Goal: Task Accomplishment & Management: Use online tool/utility

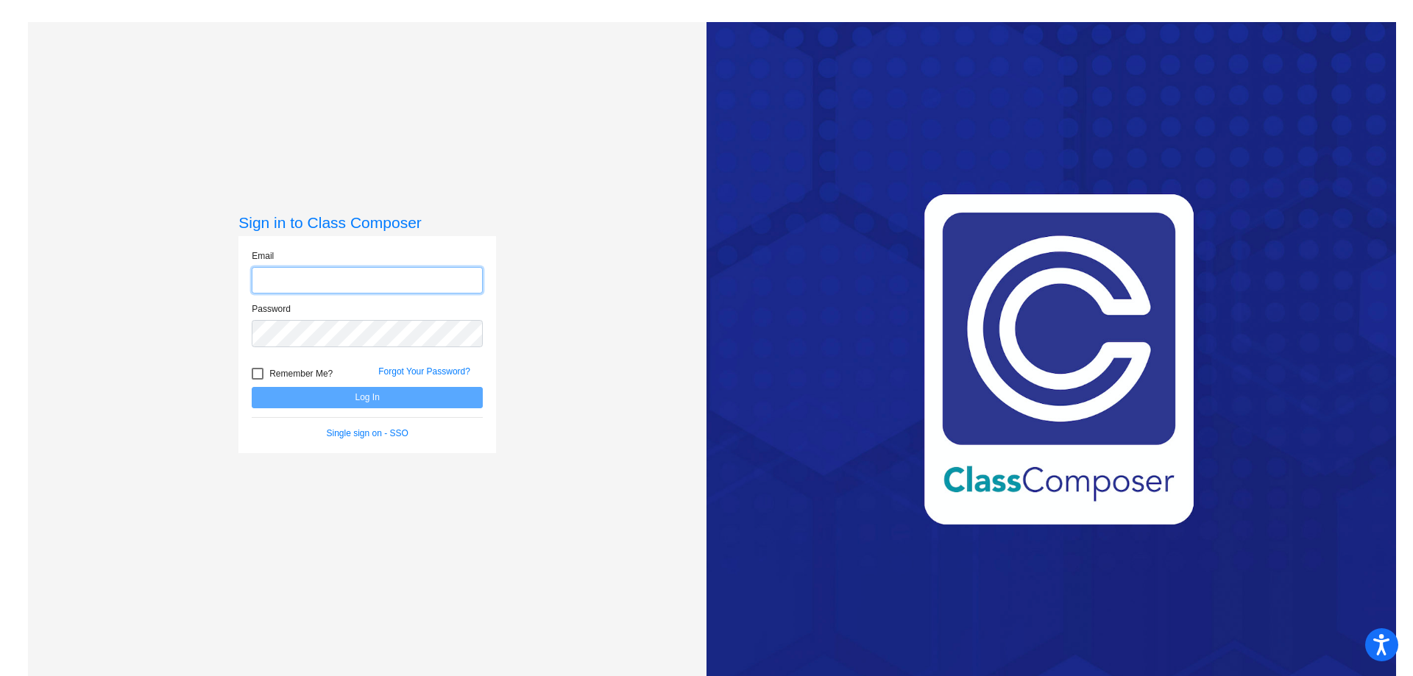
click at [313, 288] on input "email" at bounding box center [367, 280] width 231 height 27
type input "[EMAIL_ADDRESS][DOMAIN_NAME]"
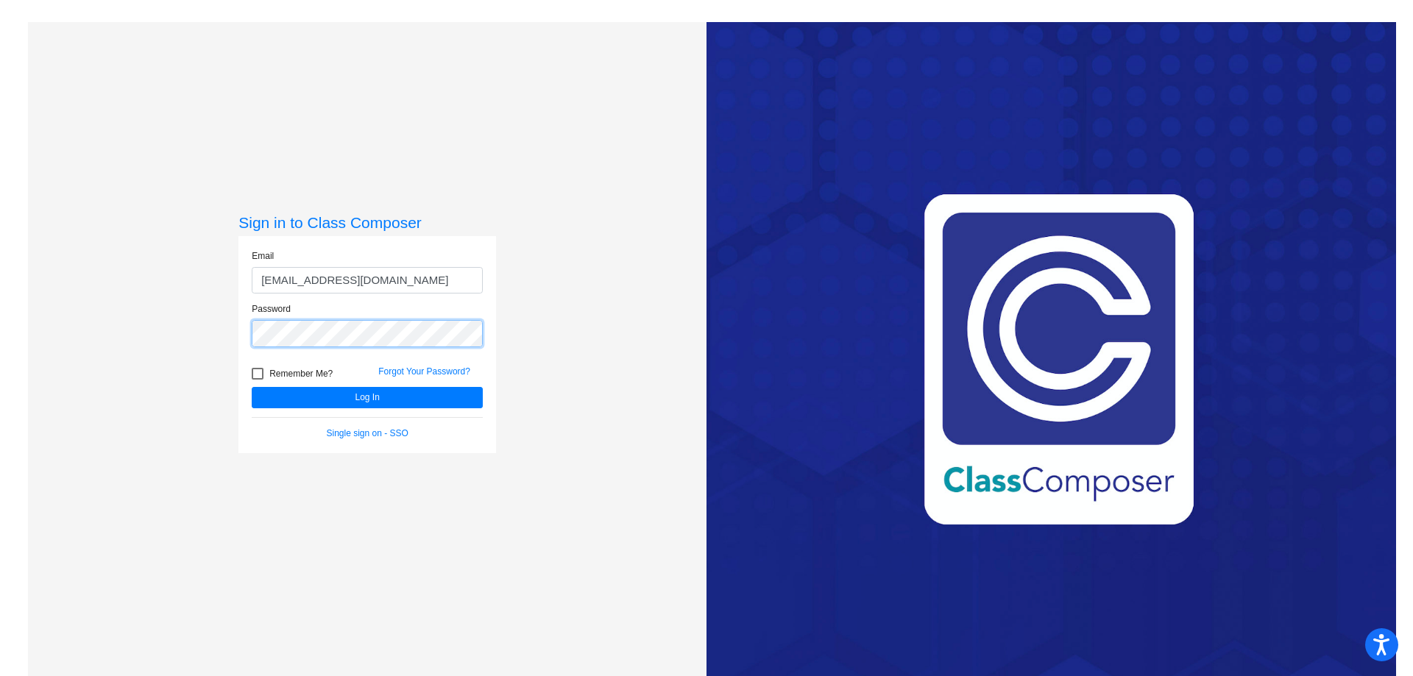
click at [252, 387] on button "Log In" at bounding box center [367, 397] width 231 height 21
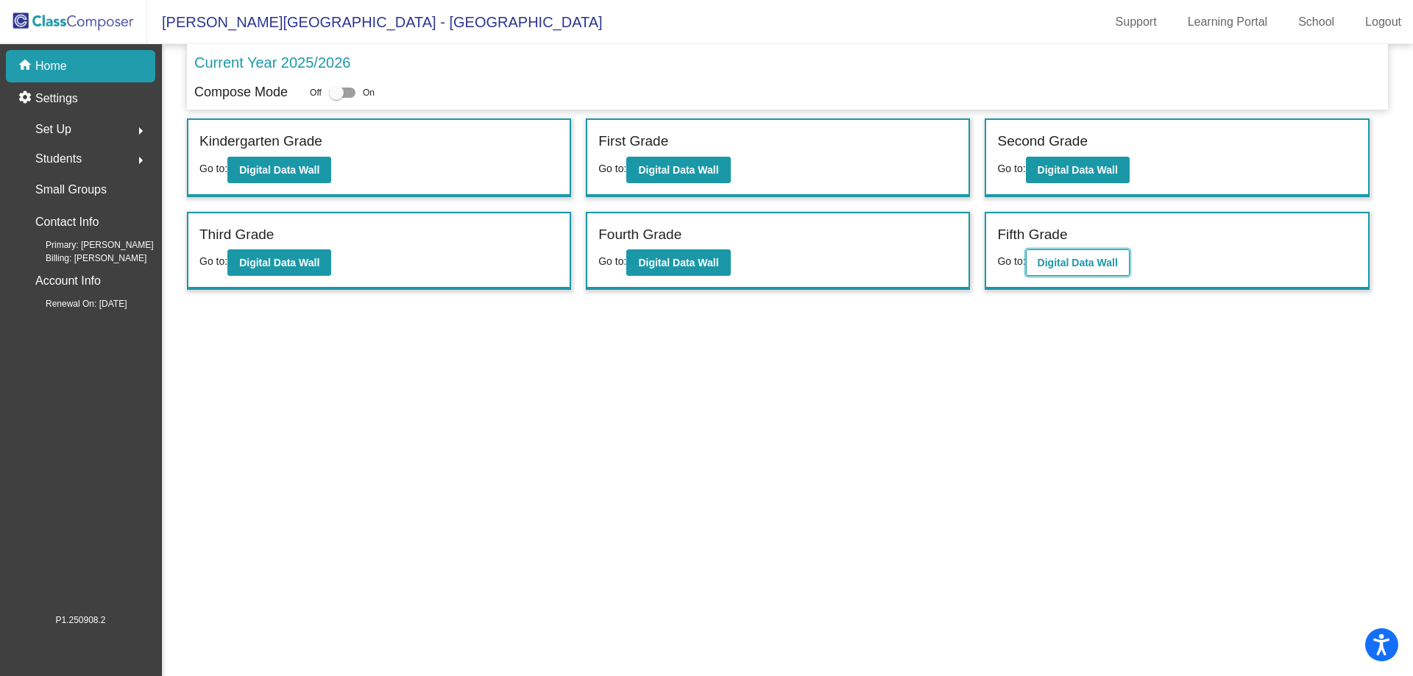
click at [1041, 258] on b "Digital Data Wall" at bounding box center [1077, 263] width 80 height 12
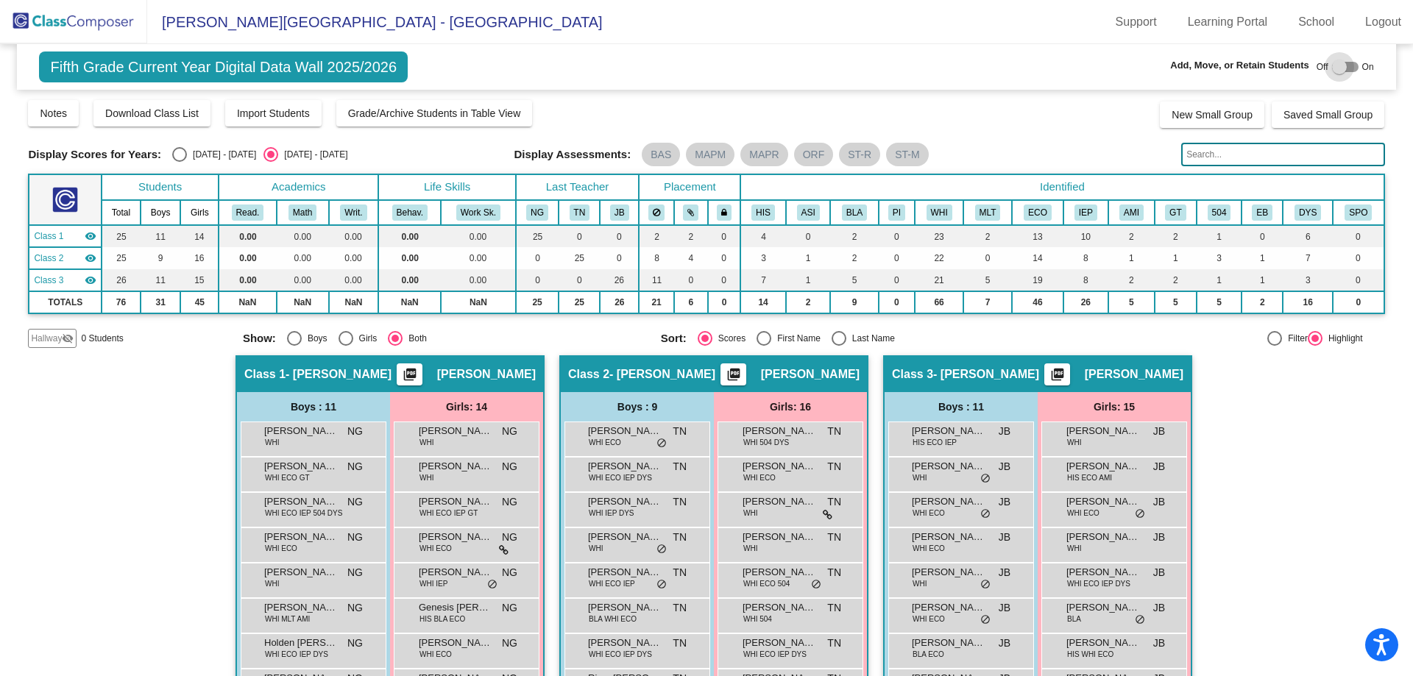
click at [1332, 66] on div at bounding box center [1339, 67] width 15 height 15
checkbox input "true"
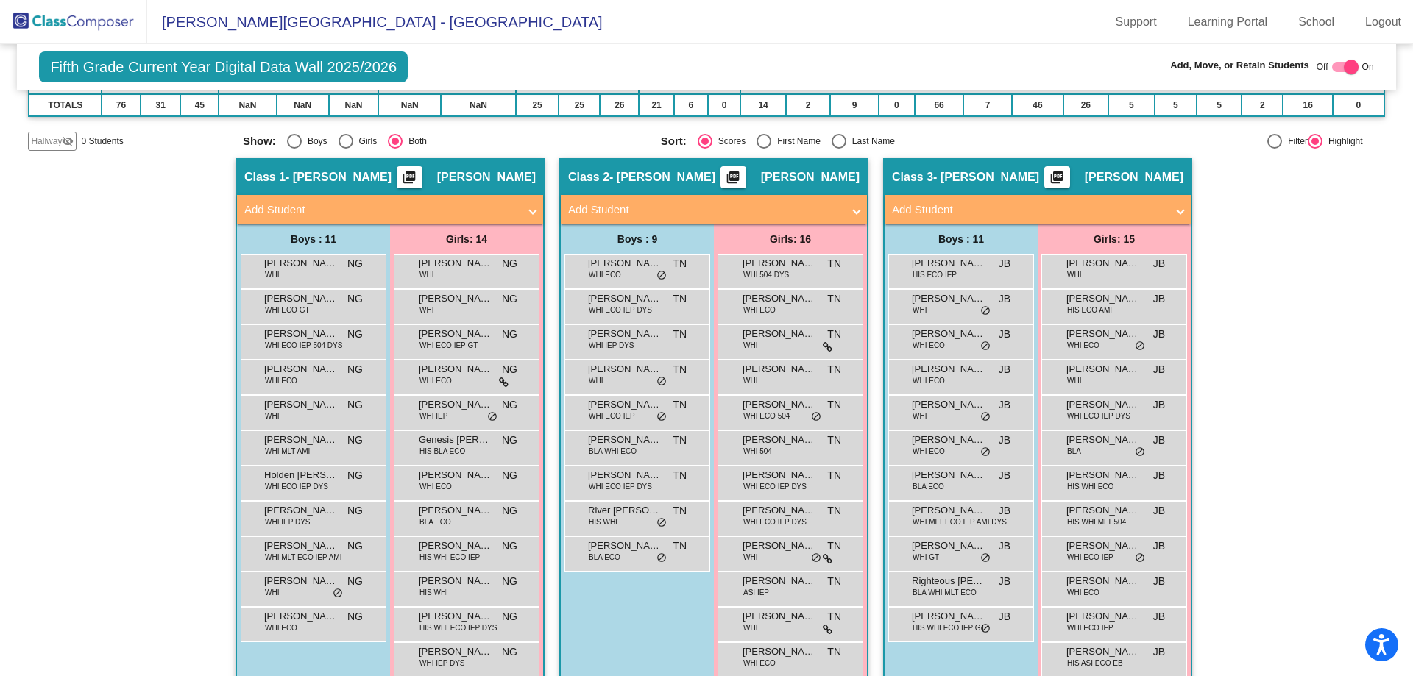
scroll to position [294, 0]
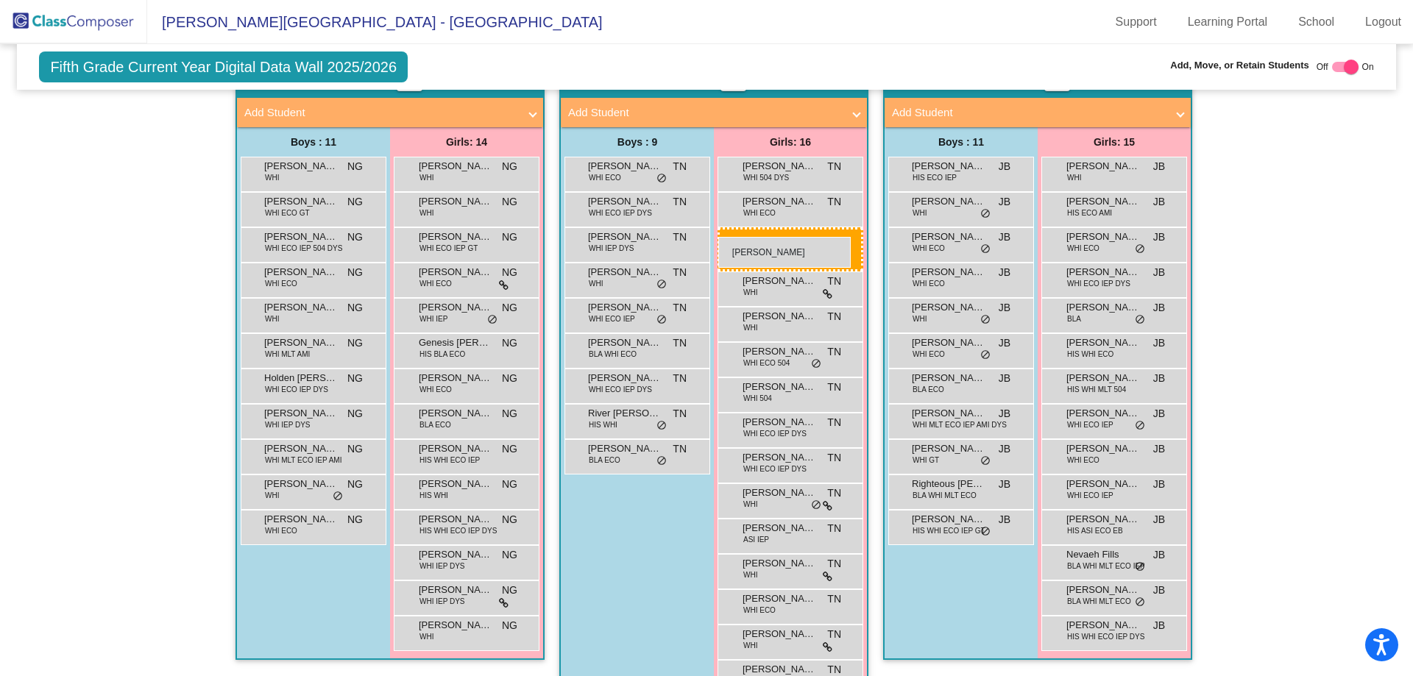
drag, startPoint x: 1107, startPoint y: 279, endPoint x: 718, endPoint y: 237, distance: 390.7
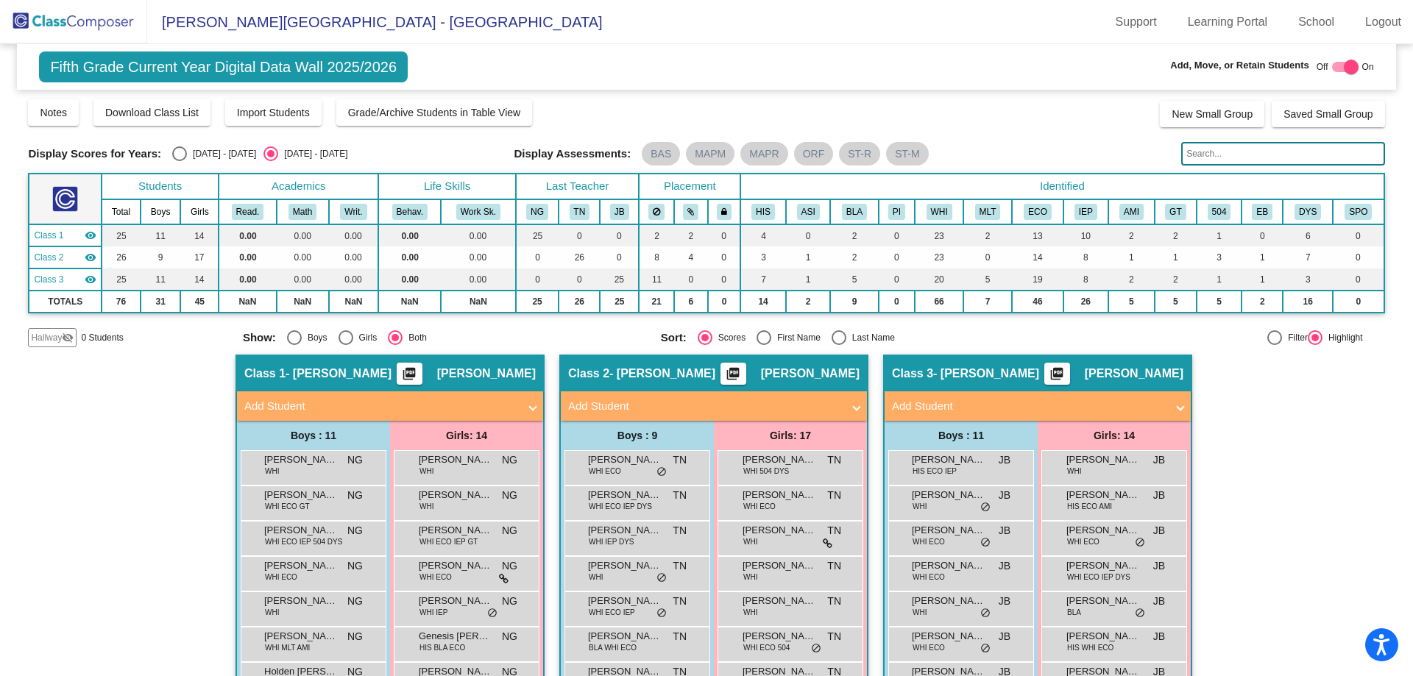
scroll to position [0, 0]
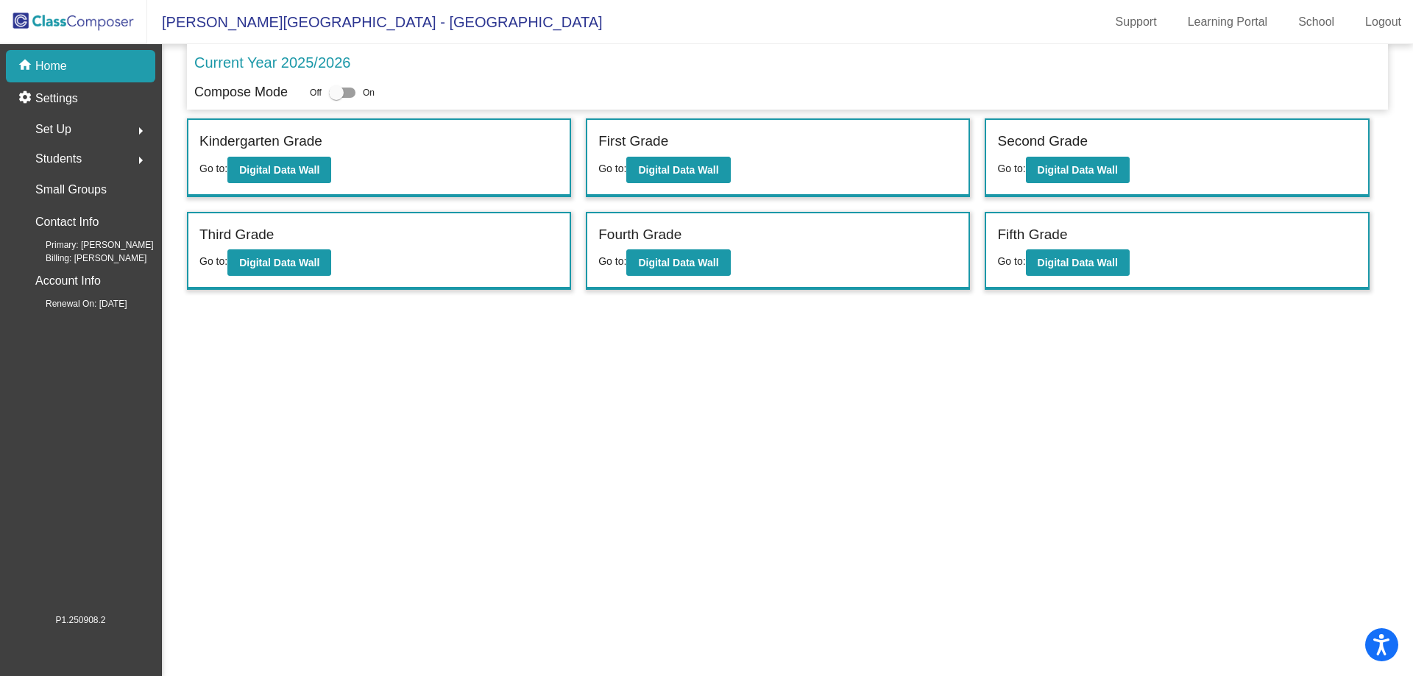
click at [802, 494] on mat-sidenav-content "Current Year 2025/2026 Compose Mode Off On Incoming (New students moving into l…" at bounding box center [787, 360] width 1251 height 632
